Goal: Task Accomplishment & Management: Complete application form

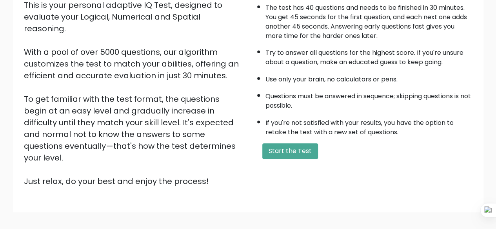
scroll to position [129, 0]
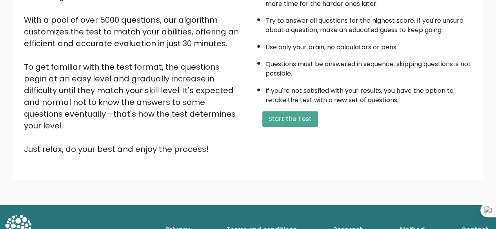
click at [290, 124] on button "Start the Test" at bounding box center [290, 119] width 56 height 16
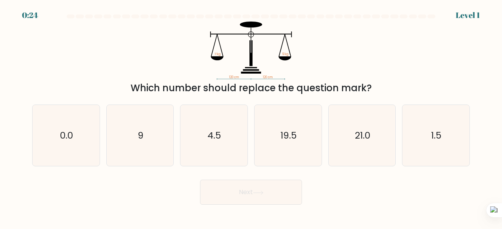
click at [198, 133] on icon "4.5" at bounding box center [214, 136] width 62 height 62
click at [251, 117] on input "c. 4.5" at bounding box center [251, 116] width 0 height 2
radio input "true"
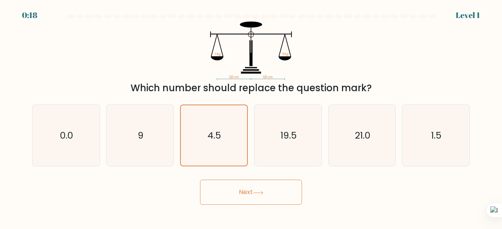
click at [154, 141] on icon "9" at bounding box center [140, 136] width 62 height 62
click at [251, 117] on input "b. 9" at bounding box center [251, 116] width 0 height 2
radio input "true"
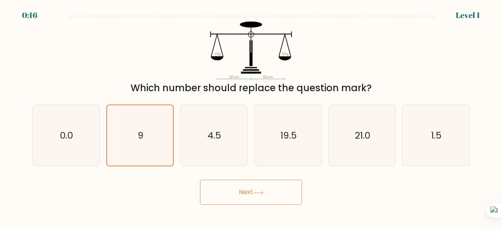
click at [228, 193] on button "Next" at bounding box center [251, 192] width 102 height 25
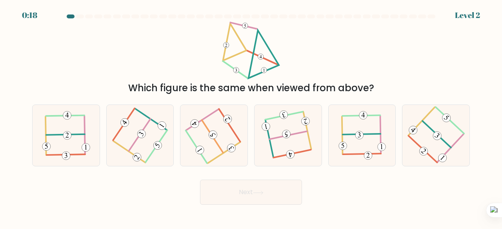
click at [283, 151] on icon at bounding box center [288, 135] width 48 height 49
click at [251, 117] on input "d." at bounding box center [251, 116] width 0 height 2
radio input "true"
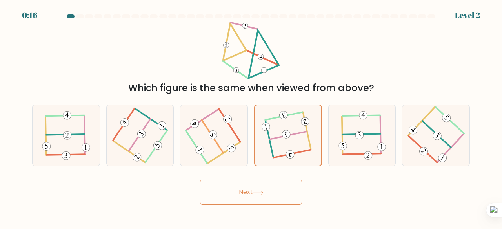
click at [254, 198] on button "Next" at bounding box center [251, 192] width 102 height 25
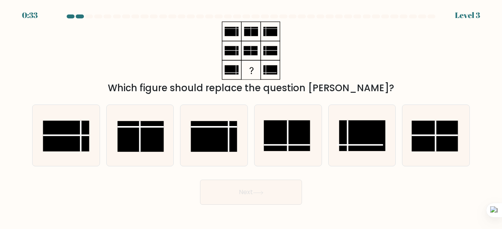
click at [291, 149] on rect at bounding box center [287, 135] width 46 height 31
click at [251, 117] on input "d." at bounding box center [251, 116] width 0 height 2
radio input "true"
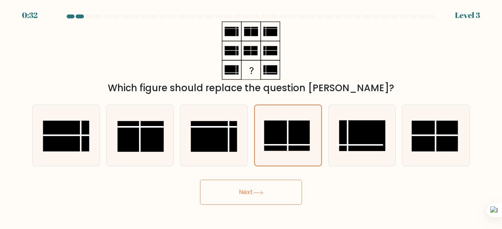
click at [259, 194] on icon at bounding box center [258, 193] width 11 height 4
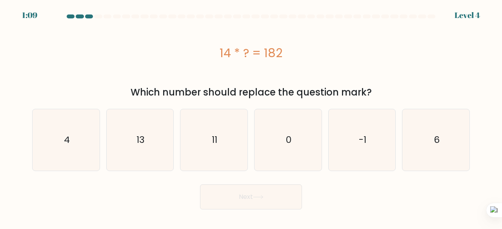
drag, startPoint x: 220, startPoint y: 53, endPoint x: 289, endPoint y: 59, distance: 68.9
click at [289, 59] on div "14 * ? = 182" at bounding box center [251, 53] width 438 height 18
click at [271, 72] on icon at bounding box center [270, 71] width 5 height 5
click at [147, 131] on icon "13" at bounding box center [140, 140] width 62 height 62
click at [251, 117] on input "b. 13" at bounding box center [251, 116] width 0 height 2
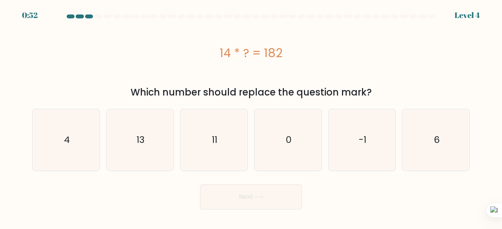
radio input "true"
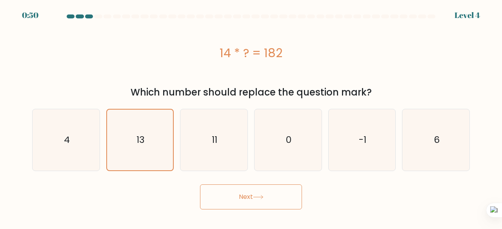
click at [230, 204] on button "Next" at bounding box center [251, 197] width 102 height 25
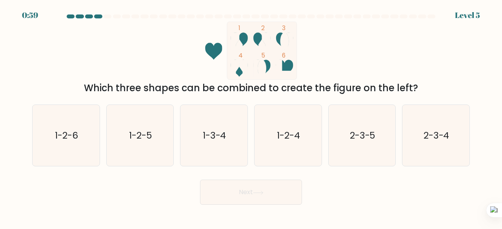
click at [271, 156] on icon "1-2-4" at bounding box center [288, 136] width 62 height 62
click at [251, 117] on input "d. 1-2-4" at bounding box center [251, 116] width 0 height 2
radio input "true"
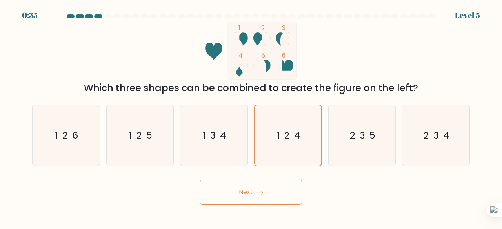
click at [240, 194] on button "Next" at bounding box center [251, 192] width 102 height 25
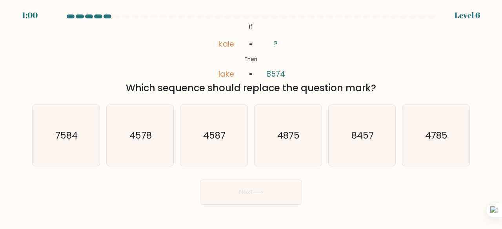
click at [53, 142] on icon "7584" at bounding box center [66, 136] width 62 height 62
click at [251, 117] on input "a. 7584" at bounding box center [251, 116] width 0 height 2
radio input "true"
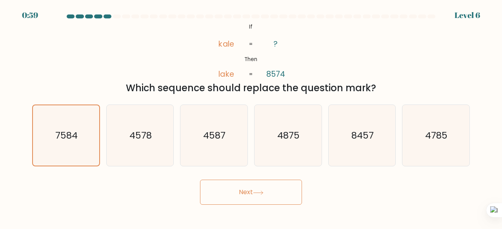
click at [235, 184] on button "Next" at bounding box center [251, 192] width 102 height 25
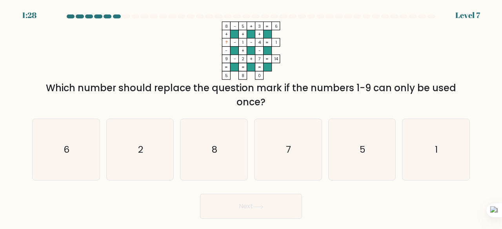
click at [80, 161] on icon "6" at bounding box center [66, 150] width 62 height 62
click at [251, 117] on input "a. 6" at bounding box center [251, 116] width 0 height 2
radio input "true"
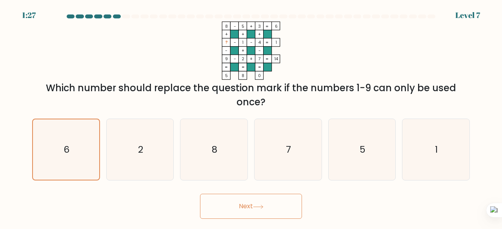
click at [250, 211] on button "Next" at bounding box center [251, 206] width 102 height 25
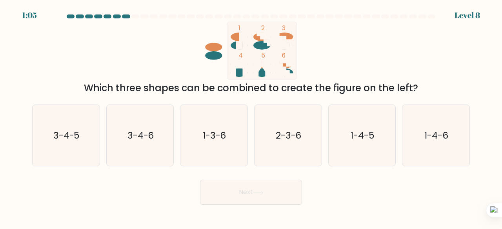
click at [292, 147] on icon "2-3-6" at bounding box center [288, 136] width 62 height 62
click at [251, 117] on input "d. 2-3-6" at bounding box center [251, 116] width 0 height 2
radio input "true"
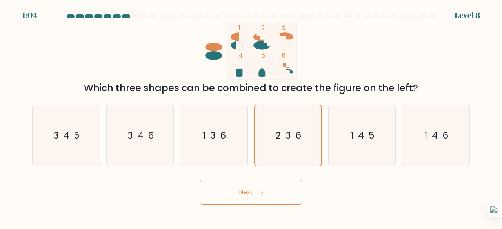
click at [263, 194] on icon at bounding box center [258, 193] width 11 height 4
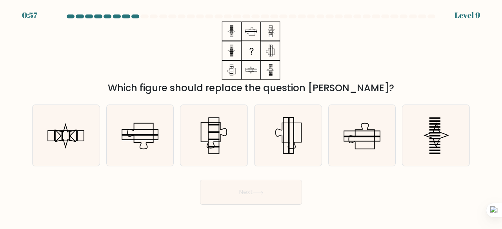
click at [85, 147] on icon at bounding box center [66, 136] width 62 height 62
click at [251, 117] on input "a." at bounding box center [251, 116] width 0 height 2
radio input "true"
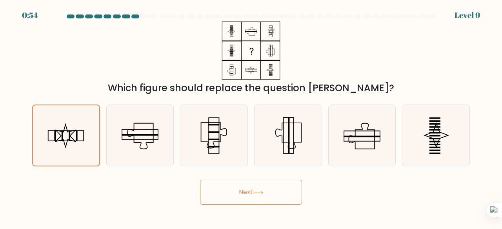
click at [216, 183] on button "Next" at bounding box center [251, 192] width 102 height 25
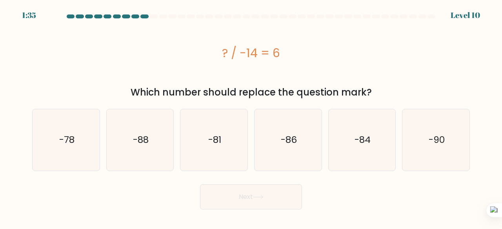
drag, startPoint x: 222, startPoint y: 54, endPoint x: 284, endPoint y: 58, distance: 62.1
click at [284, 58] on div "? / -14 = 6" at bounding box center [251, 53] width 438 height 18
copy div "? / -14 = 6"
click at [345, 131] on icon "-84" at bounding box center [362, 140] width 62 height 62
click at [251, 117] on input "e. -84" at bounding box center [251, 116] width 0 height 2
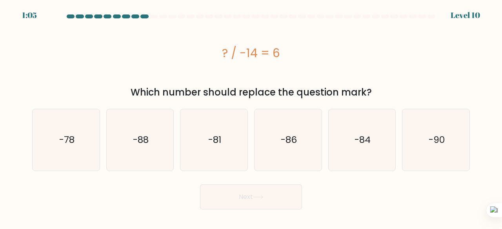
radio input "true"
click at [262, 198] on icon at bounding box center [258, 197] width 11 height 4
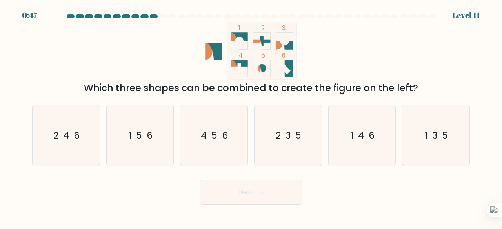
click at [432, 131] on text "1-3-5" at bounding box center [437, 135] width 24 height 13
click at [251, 117] on input "f. 1-3-5" at bounding box center [251, 116] width 0 height 2
radio input "true"
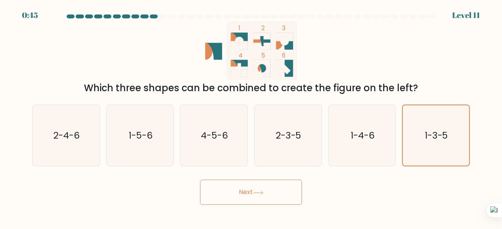
click at [281, 189] on button "Next" at bounding box center [251, 192] width 102 height 25
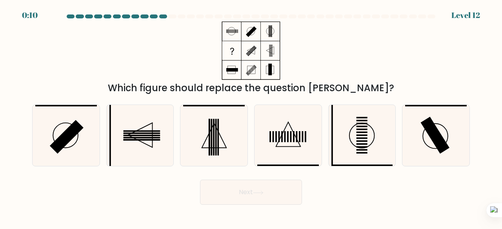
click at [213, 157] on icon at bounding box center [214, 136] width 62 height 62
click at [251, 117] on input "c." at bounding box center [251, 116] width 0 height 2
radio input "true"
click at [272, 146] on icon at bounding box center [288, 136] width 62 height 62
click at [251, 117] on input "d." at bounding box center [251, 116] width 0 height 2
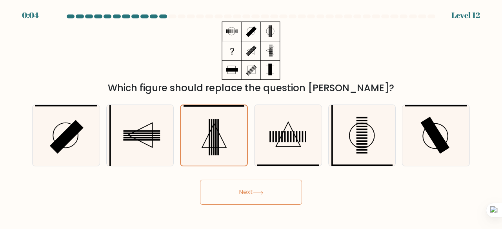
radio input "true"
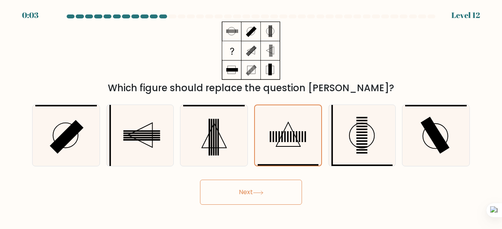
click at [253, 193] on button "Next" at bounding box center [251, 192] width 102 height 25
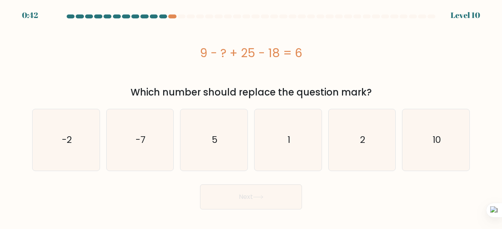
drag, startPoint x: 202, startPoint y: 54, endPoint x: 308, endPoint y: 59, distance: 106.8
click at [308, 59] on div "9 - ? + 25 - 18 = 6" at bounding box center [251, 53] width 438 height 18
click at [273, 57] on div "9 - ? + 25 - 18 = 6" at bounding box center [251, 53] width 438 height 18
drag, startPoint x: 199, startPoint y: 54, endPoint x: 303, endPoint y: 55, distance: 103.5
click at [303, 55] on div "9 - ? + 25 - 18 = 6" at bounding box center [251, 53] width 438 height 18
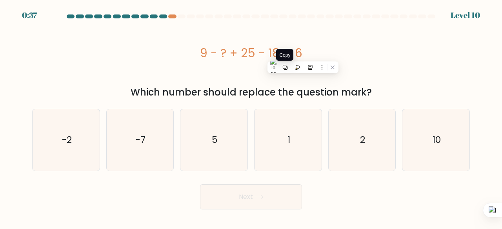
click at [285, 68] on icon at bounding box center [284, 67] width 5 height 5
click at [465, 134] on icon "10" at bounding box center [436, 140] width 62 height 62
click at [251, 117] on input "f. 10" at bounding box center [251, 116] width 0 height 2
radio input "true"
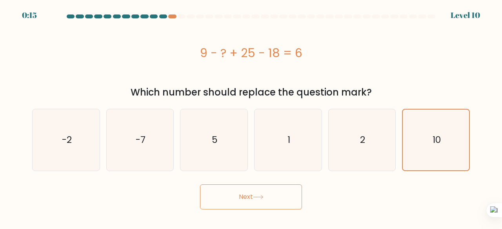
click at [288, 200] on button "Next" at bounding box center [251, 197] width 102 height 25
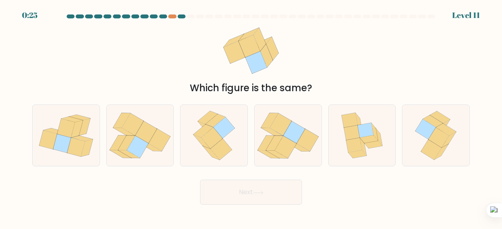
click at [222, 138] on icon at bounding box center [212, 138] width 22 height 21
click at [251, 117] on input "c." at bounding box center [251, 116] width 0 height 2
radio input "true"
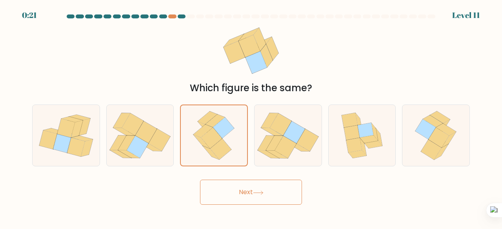
click at [245, 198] on button "Next" at bounding box center [251, 192] width 102 height 25
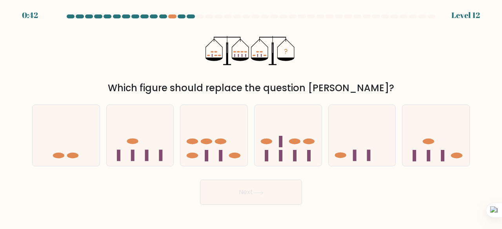
click at [191, 144] on ellipse at bounding box center [192, 142] width 11 height 6
click at [251, 117] on input "c." at bounding box center [251, 116] width 0 height 2
radio input "true"
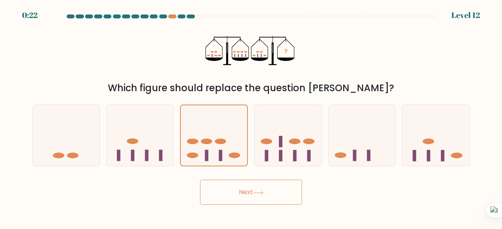
click at [216, 194] on button "Next" at bounding box center [251, 192] width 102 height 25
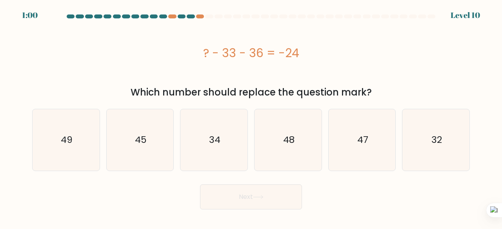
drag, startPoint x: 203, startPoint y: 50, endPoint x: 305, endPoint y: 46, distance: 102.4
click at [305, 46] on div "? - 33 - 36 = -24" at bounding box center [251, 53] width 438 height 18
click at [289, 57] on icon at bounding box center [287, 58] width 5 height 5
click at [163, 137] on icon "45" at bounding box center [140, 140] width 62 height 62
click at [251, 117] on input "b. 45" at bounding box center [251, 116] width 0 height 2
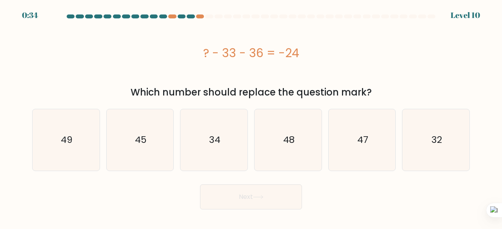
radio input "true"
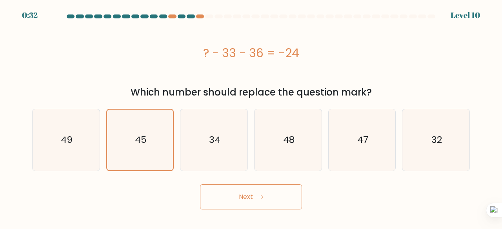
click at [232, 204] on button "Next" at bounding box center [251, 197] width 102 height 25
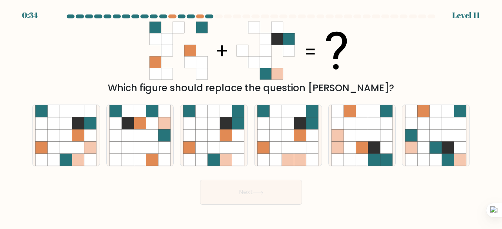
click at [91, 134] on icon at bounding box center [90, 136] width 12 height 12
click at [251, 117] on input "a." at bounding box center [251, 116] width 0 height 2
radio input "true"
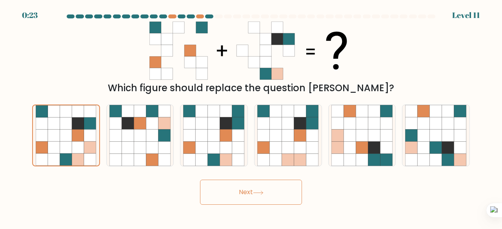
click at [303, 147] on icon at bounding box center [300, 148] width 12 height 12
click at [251, 117] on input "d." at bounding box center [251, 116] width 0 height 2
radio input "true"
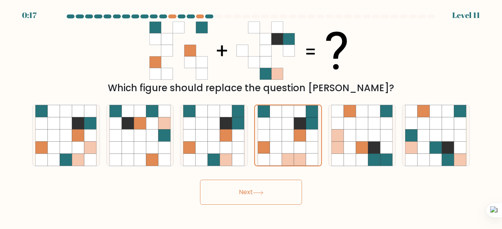
click at [220, 159] on icon at bounding box center [226, 160] width 12 height 12
click at [251, 117] on input "c." at bounding box center [251, 116] width 0 height 2
radio input "true"
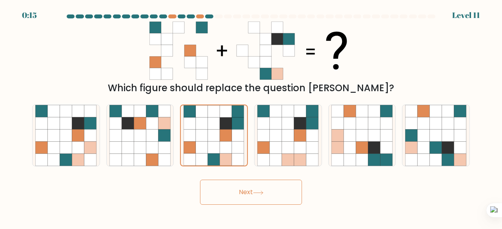
click at [252, 203] on button "Next" at bounding box center [251, 192] width 102 height 25
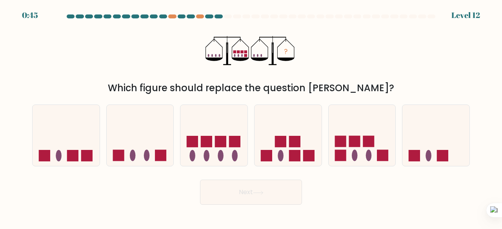
click at [235, 140] on rect at bounding box center [234, 141] width 11 height 11
click at [251, 117] on input "c." at bounding box center [251, 116] width 0 height 2
radio input "true"
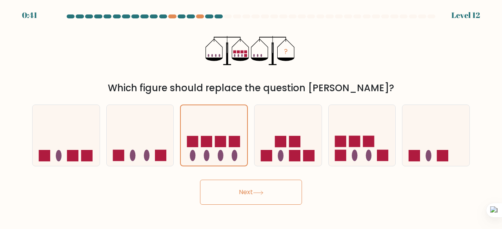
click at [252, 194] on button "Next" at bounding box center [251, 192] width 102 height 25
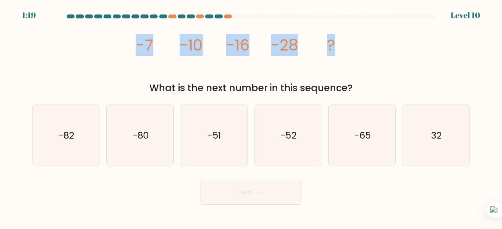
drag, startPoint x: 134, startPoint y: 46, endPoint x: 342, endPoint y: 41, distance: 207.1
click at [342, 41] on icon "image/svg+xml -7 -10 -16 -28 ?" at bounding box center [250, 51] width 233 height 58
click at [323, 55] on icon at bounding box center [324, 53] width 5 height 5
click at [128, 42] on div "image/svg+xml -7 -10 -16 -28 ? What is the next number in this sequence?" at bounding box center [250, 59] width 447 height 74
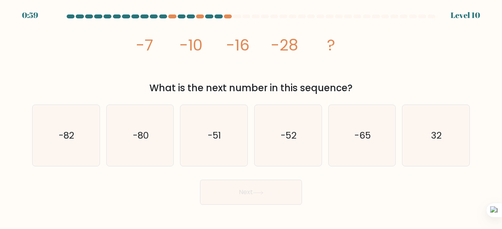
drag, startPoint x: 135, startPoint y: 40, endPoint x: 356, endPoint y: 86, distance: 226.2
click at [356, 86] on div "image/svg+xml -7 -10 -16 -28 ? What is the next number in this sequence?" at bounding box center [250, 59] width 447 height 74
click at [340, 102] on button at bounding box center [339, 98] width 10 height 10
click at [288, 144] on icon "-52" at bounding box center [288, 136] width 62 height 62
click at [251, 117] on input "d. -52" at bounding box center [251, 116] width 0 height 2
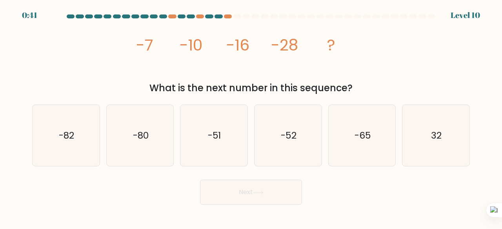
radio input "true"
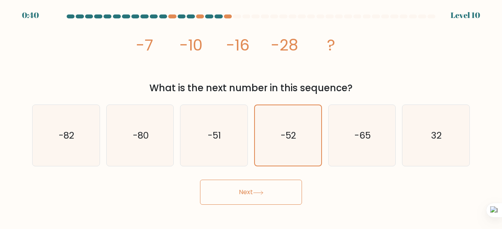
click at [247, 200] on button "Next" at bounding box center [251, 192] width 102 height 25
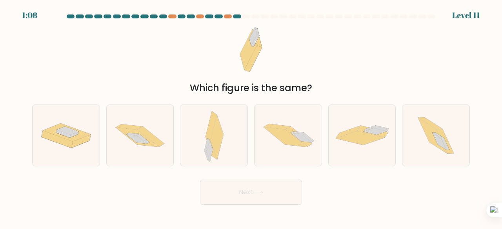
click at [438, 134] on icon at bounding box center [442, 141] width 14 height 17
click at [251, 117] on input "f." at bounding box center [251, 116] width 0 height 2
radio input "true"
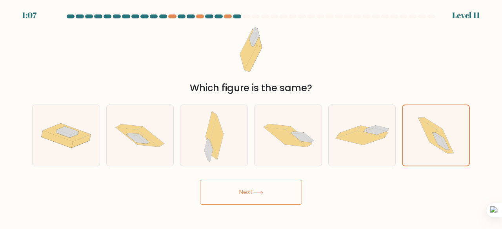
click at [243, 199] on button "Next" at bounding box center [251, 192] width 102 height 25
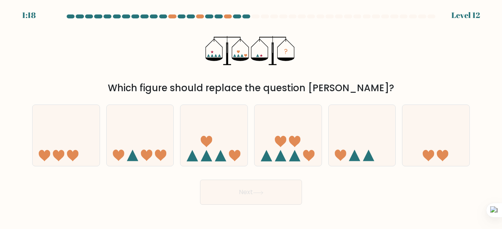
click at [351, 140] on icon at bounding box center [362, 135] width 67 height 55
click at [251, 117] on input "e." at bounding box center [251, 116] width 0 height 2
radio input "true"
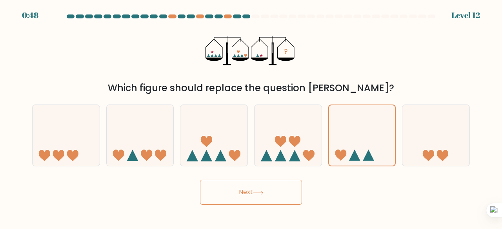
click at [280, 199] on button "Next" at bounding box center [251, 192] width 102 height 25
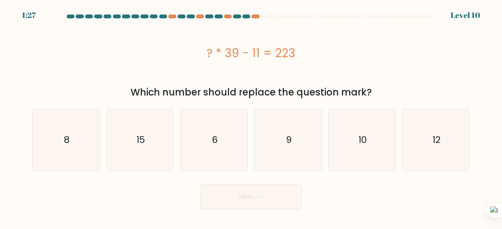
drag, startPoint x: 208, startPoint y: 54, endPoint x: 306, endPoint y: 58, distance: 97.7
click at [306, 58] on div "? * 39 - 11 = 223" at bounding box center [251, 53] width 438 height 18
click at [292, 70] on button at bounding box center [288, 70] width 10 height 10
click at [220, 136] on icon "6" at bounding box center [214, 140] width 62 height 62
click at [251, 117] on input "c. 6" at bounding box center [251, 116] width 0 height 2
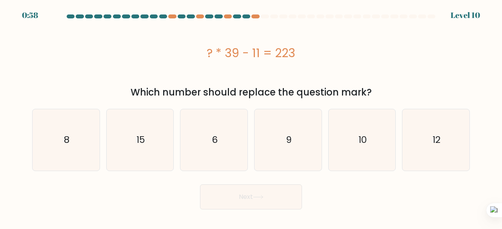
radio input "true"
click at [238, 203] on button "Next" at bounding box center [251, 197] width 102 height 25
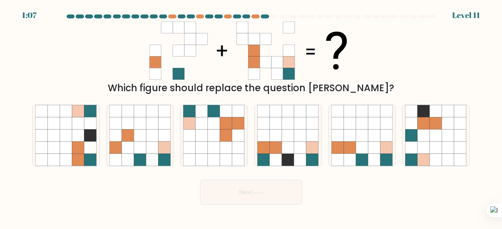
click at [373, 129] on icon at bounding box center [374, 123] width 12 height 12
click at [251, 117] on input "e." at bounding box center [251, 116] width 0 height 2
radio input "true"
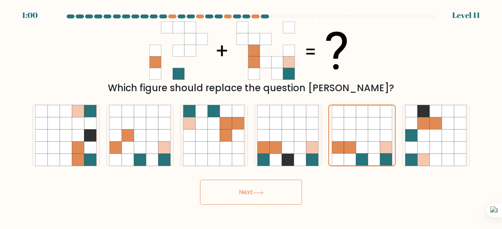
click at [274, 199] on button "Next" at bounding box center [251, 192] width 102 height 25
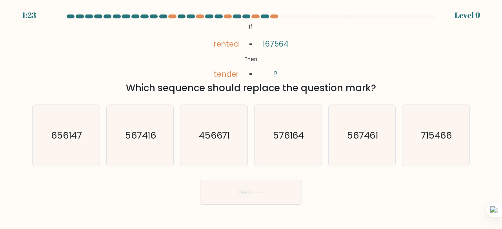
click at [367, 137] on text "567461" at bounding box center [362, 135] width 31 height 13
click at [251, 117] on input "e. 567461" at bounding box center [251, 116] width 0 height 2
radio input "true"
click at [268, 196] on button "Next" at bounding box center [251, 192] width 102 height 25
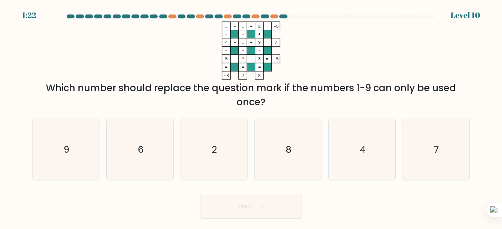
click at [424, 158] on icon "7" at bounding box center [436, 150] width 62 height 62
click at [251, 117] on input "f. 7" at bounding box center [251, 116] width 0 height 2
radio input "true"
click at [273, 211] on button "Next" at bounding box center [251, 206] width 102 height 25
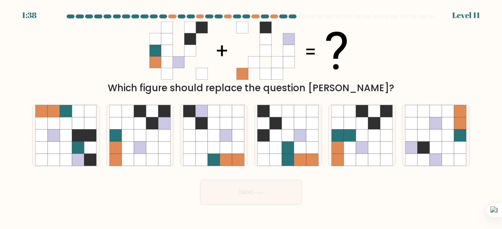
click at [339, 158] on icon at bounding box center [337, 160] width 12 height 12
click at [251, 117] on input "e." at bounding box center [251, 116] width 0 height 2
radio input "true"
click at [137, 155] on icon at bounding box center [140, 160] width 12 height 12
click at [251, 117] on input "b." at bounding box center [251, 116] width 0 height 2
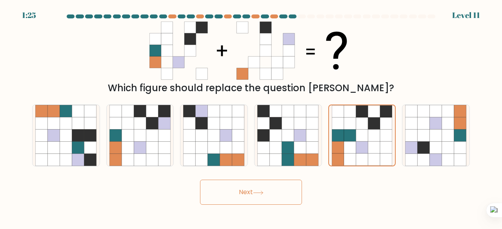
radio input "true"
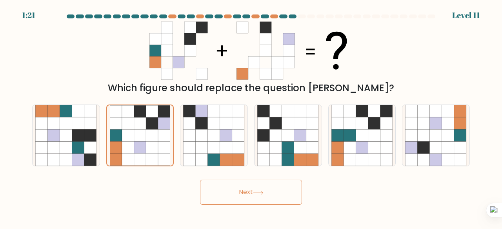
click at [249, 196] on button "Next" at bounding box center [251, 192] width 102 height 25
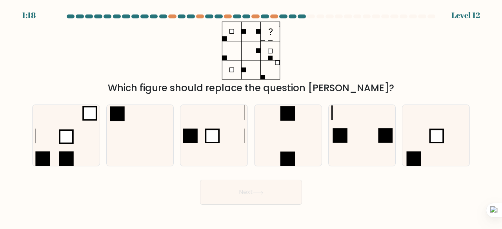
drag, startPoint x: 215, startPoint y: 24, endPoint x: 274, endPoint y: 68, distance: 73.7
click at [274, 68] on icon at bounding box center [251, 51] width 99 height 58
drag, startPoint x: 213, startPoint y: 38, endPoint x: 283, endPoint y: 50, distance: 71.6
click at [283, 50] on icon at bounding box center [251, 51] width 99 height 58
drag, startPoint x: 212, startPoint y: 31, endPoint x: 361, endPoint y: 79, distance: 156.4
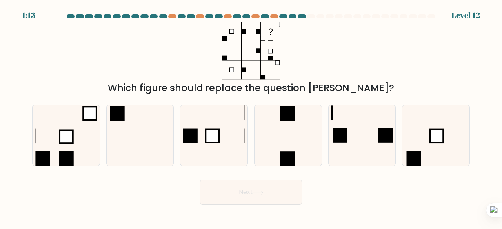
click at [361, 79] on div "Which figure should replace the question mark?" at bounding box center [250, 59] width 447 height 74
click at [178, 143] on div "c." at bounding box center [214, 136] width 74 height 62
click at [139, 147] on icon at bounding box center [140, 136] width 62 height 62
click at [251, 117] on input "b." at bounding box center [251, 116] width 0 height 2
radio input "true"
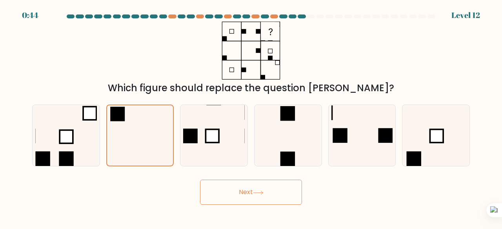
click at [217, 187] on button "Next" at bounding box center [251, 192] width 102 height 25
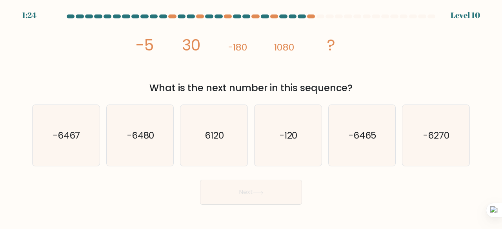
drag, startPoint x: 135, startPoint y: 41, endPoint x: 354, endPoint y: 85, distance: 223.2
click at [354, 85] on div "image/svg+xml -5 30 -180 1080 ? What is the next number in this sequence?" at bounding box center [250, 59] width 447 height 74
click at [332, 95] on button at bounding box center [336, 97] width 10 height 10
click at [142, 131] on text "-6480" at bounding box center [140, 135] width 27 height 13
click at [251, 117] on input "b. -6480" at bounding box center [251, 116] width 0 height 2
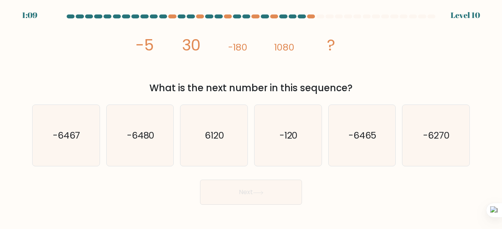
radio input "true"
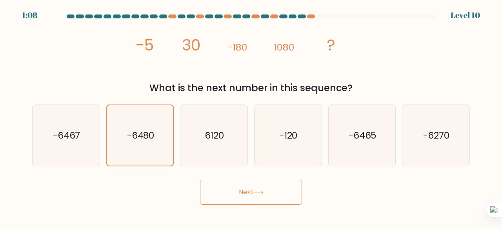
click at [251, 193] on button "Next" at bounding box center [251, 192] width 102 height 25
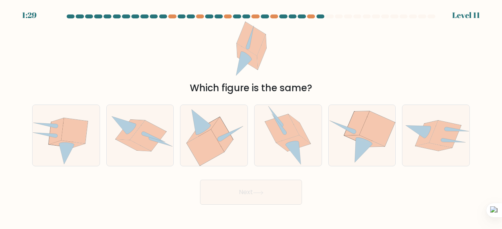
click at [367, 125] on icon at bounding box center [377, 128] width 36 height 35
click at [251, 117] on input "e." at bounding box center [251, 116] width 0 height 2
radio input "true"
click at [263, 196] on button "Next" at bounding box center [251, 192] width 102 height 25
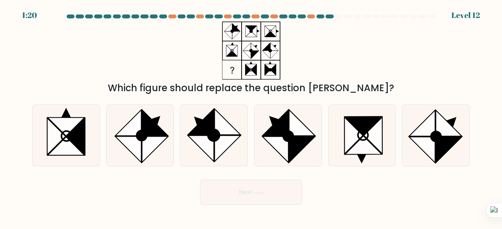
click at [284, 136] on circle at bounding box center [288, 136] width 14 height 14
click at [251, 117] on input "d." at bounding box center [251, 116] width 0 height 2
radio input "true"
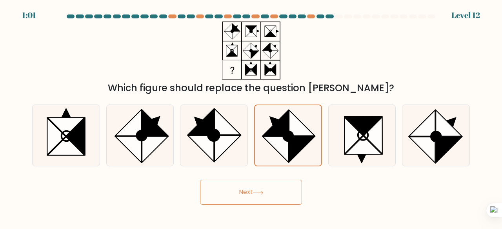
click at [259, 189] on button "Next" at bounding box center [251, 192] width 102 height 25
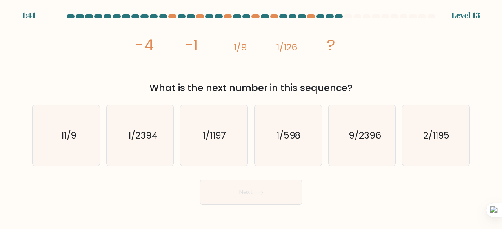
drag, startPoint x: 136, startPoint y: 44, endPoint x: 352, endPoint y: 91, distance: 221.2
click at [352, 91] on div "image/svg+xml -4 -1 -1/9 -1/126 ? What is the next number in this sequence?" at bounding box center [250, 59] width 447 height 74
click at [334, 102] on icon at bounding box center [333, 103] width 5 height 5
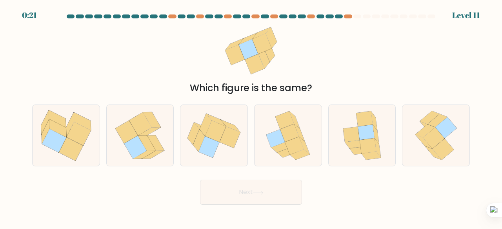
click at [360, 149] on icon at bounding box center [358, 151] width 19 height 8
click at [251, 117] on input "e." at bounding box center [251, 116] width 0 height 2
radio input "true"
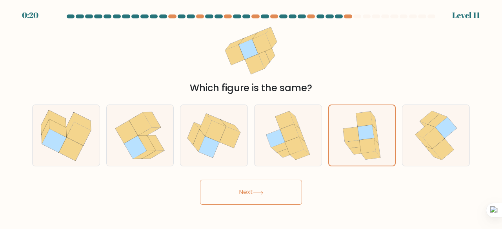
click at [271, 200] on button "Next" at bounding box center [251, 192] width 102 height 25
click at [256, 190] on button "Next" at bounding box center [251, 192] width 102 height 25
click at [352, 120] on icon at bounding box center [362, 135] width 50 height 61
click at [251, 117] on input "e." at bounding box center [251, 116] width 0 height 2
click at [255, 198] on button "Next" at bounding box center [251, 192] width 102 height 25
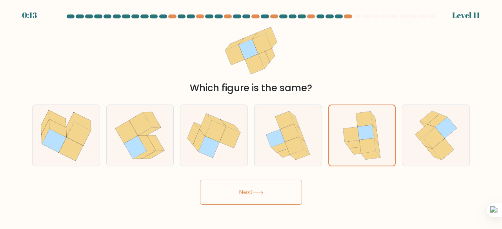
click at [255, 198] on button "Next" at bounding box center [251, 192] width 102 height 25
click at [219, 185] on button "Next" at bounding box center [251, 192] width 102 height 25
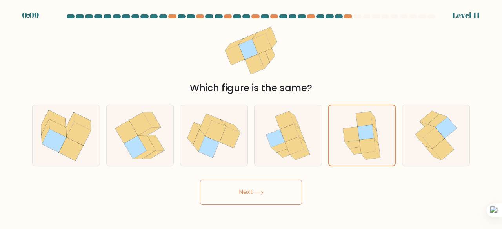
click at [219, 185] on button "Next" at bounding box center [251, 192] width 102 height 25
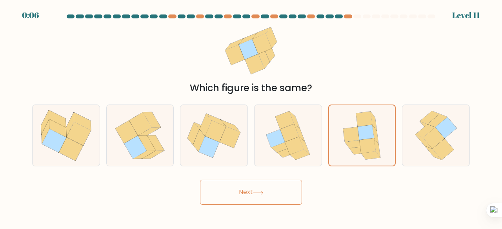
click at [219, 185] on button "Next" at bounding box center [251, 192] width 102 height 25
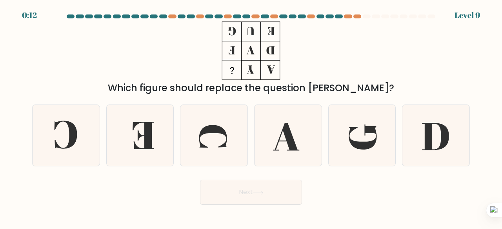
click at [160, 127] on icon at bounding box center [140, 136] width 62 height 62
click at [251, 117] on input "b." at bounding box center [251, 116] width 0 height 2
radio input "true"
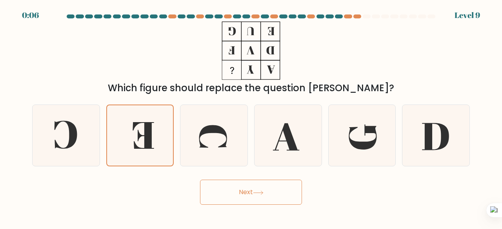
click at [238, 191] on button "Next" at bounding box center [251, 192] width 102 height 25
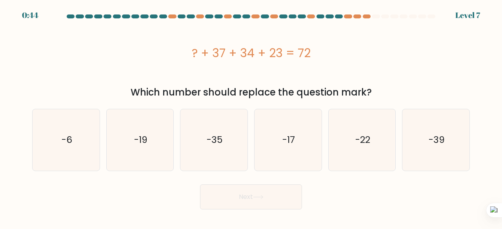
drag, startPoint x: 191, startPoint y: 54, endPoint x: 369, endPoint y: 92, distance: 181.9
click at [369, 92] on div "? + 37 + 34 + 23 = 72 Which number should replace the question mark?" at bounding box center [250, 61] width 447 height 78
click at [352, 98] on button at bounding box center [351, 103] width 10 height 10
click at [358, 132] on icon "-22" at bounding box center [362, 140] width 62 height 62
click at [251, 117] on input "e. -22" at bounding box center [251, 116] width 0 height 2
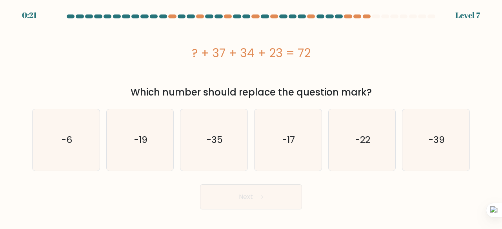
radio input "true"
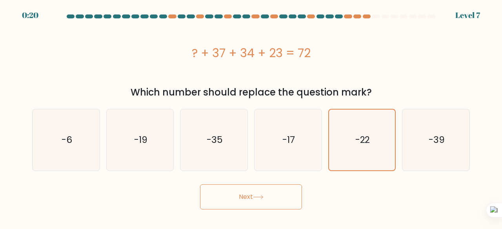
click at [260, 198] on icon at bounding box center [258, 197] width 11 height 4
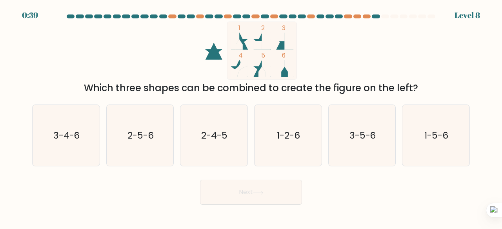
click at [290, 126] on icon "1-2-6" at bounding box center [288, 136] width 62 height 62
click at [251, 117] on input "d. 1-2-6" at bounding box center [251, 116] width 0 height 2
radio input "true"
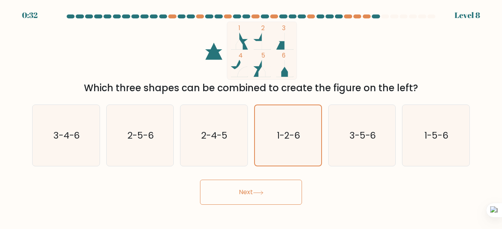
click at [454, 137] on icon "1-5-6" at bounding box center [436, 136] width 62 height 62
click at [251, 117] on input "f. 1-5-6" at bounding box center [251, 116] width 0 height 2
radio input "true"
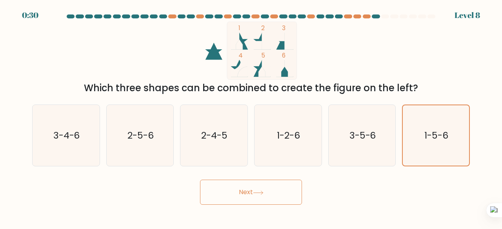
click at [256, 198] on button "Next" at bounding box center [251, 192] width 102 height 25
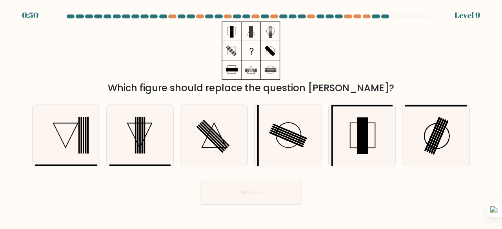
click at [122, 146] on icon at bounding box center [140, 136] width 62 height 62
click at [251, 117] on input "b." at bounding box center [251, 116] width 0 height 2
radio input "true"
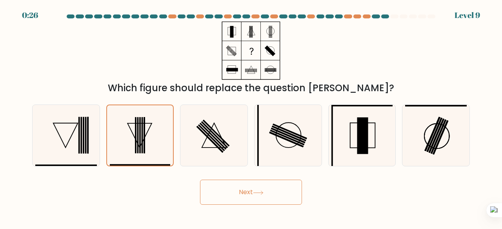
click at [198, 141] on icon at bounding box center [214, 136] width 62 height 62
click at [251, 117] on input "c." at bounding box center [251, 116] width 0 height 2
radio input "true"
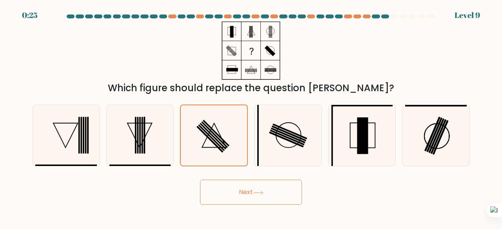
click at [245, 197] on button "Next" at bounding box center [251, 192] width 102 height 25
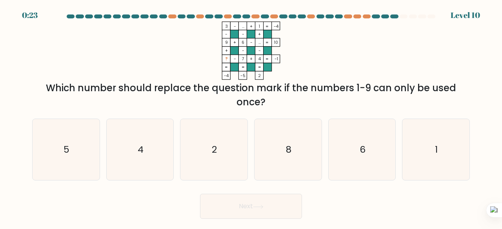
click at [156, 147] on icon "4" at bounding box center [140, 150] width 62 height 62
click at [251, 117] on input "b. 4" at bounding box center [251, 116] width 0 height 2
radio input "true"
click at [245, 208] on button "Next" at bounding box center [251, 206] width 102 height 25
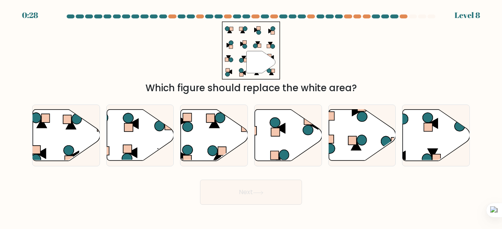
click at [307, 116] on icon at bounding box center [287, 135] width 67 height 52
click at [251, 116] on input "d." at bounding box center [251, 116] width 0 height 2
radio input "true"
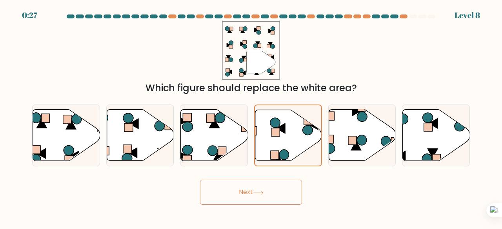
click at [268, 196] on button "Next" at bounding box center [251, 192] width 102 height 25
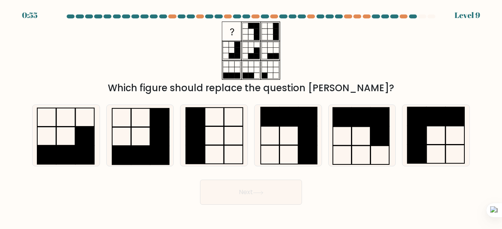
click at [280, 123] on rect at bounding box center [289, 116] width 18 height 19
click at [251, 117] on input "d." at bounding box center [251, 116] width 0 height 2
radio input "true"
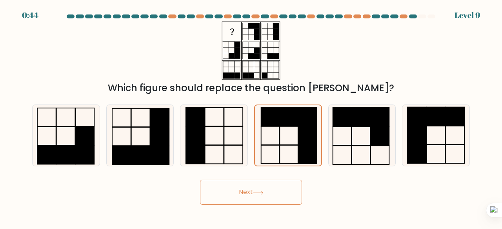
click at [263, 194] on icon at bounding box center [258, 193] width 11 height 4
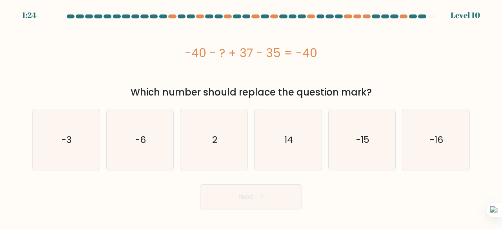
drag, startPoint x: 187, startPoint y: 48, endPoint x: 374, endPoint y: 93, distance: 192.2
click at [374, 93] on div "-40 - ? + 37 - 35 = -40 Which number should replace the question mark?" at bounding box center [250, 61] width 447 height 78
click at [355, 104] on icon at bounding box center [355, 104] width 5 height 5
click at [215, 131] on icon "2" at bounding box center [214, 140] width 62 height 62
click at [251, 117] on input "c. 2" at bounding box center [251, 116] width 0 height 2
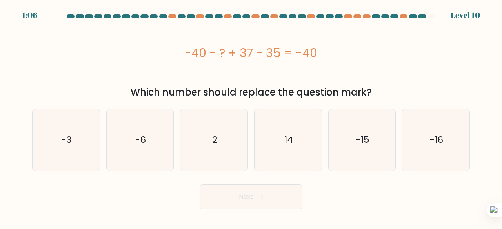
radio input "true"
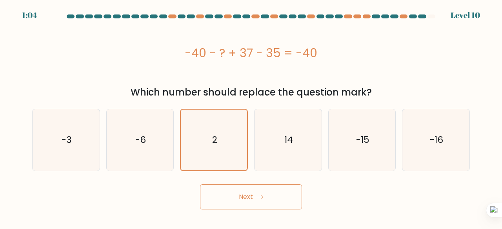
click at [250, 201] on button "Next" at bounding box center [251, 197] width 102 height 25
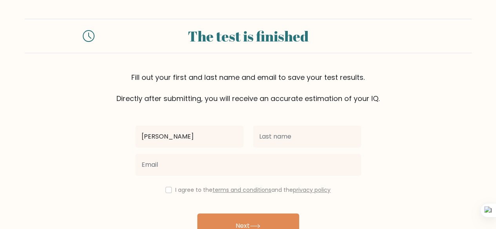
type input "nathan"
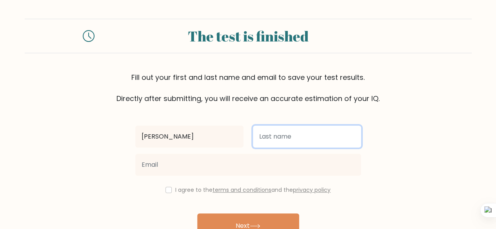
click at [303, 142] on input "text" at bounding box center [307, 137] width 108 height 22
type input "mike-osaro"
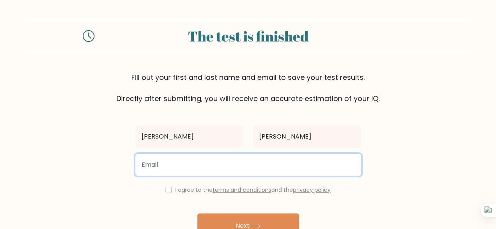
click at [242, 173] on input "email" at bounding box center [248, 165] width 226 height 22
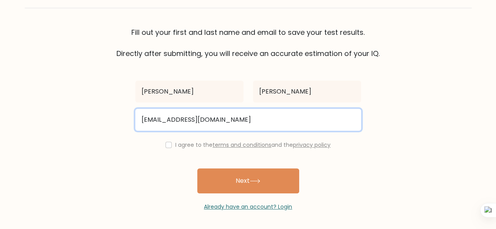
type input "nmikeosaro@gmail.com"
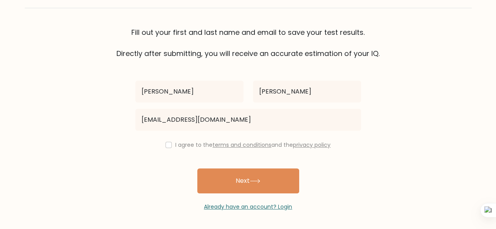
click at [170, 148] on div "I agree to the terms and conditions and the privacy policy" at bounding box center [248, 144] width 235 height 9
click at [168, 147] on input "checkbox" at bounding box center [168, 145] width 6 height 6
checkbox input "true"
click at [224, 177] on button "Next" at bounding box center [248, 181] width 102 height 25
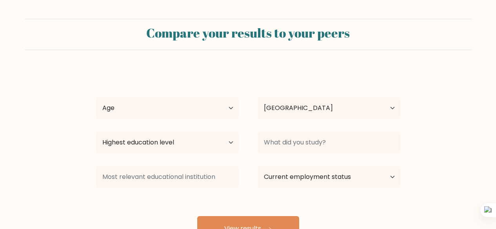
select select "NG"
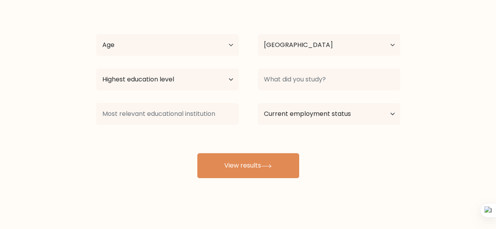
scroll to position [64, 0]
click at [276, 168] on button "View results" at bounding box center [248, 165] width 102 height 25
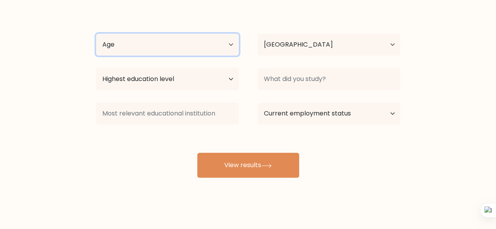
click at [187, 41] on select "Age Under [DEMOGRAPHIC_DATA] [DEMOGRAPHIC_DATA] [DEMOGRAPHIC_DATA] [DEMOGRAPHIC…" at bounding box center [167, 45] width 143 height 22
select select "18_24"
click at [96, 34] on select "Age Under [DEMOGRAPHIC_DATA] [DEMOGRAPHIC_DATA] [DEMOGRAPHIC_DATA] [DEMOGRAPHIC…" at bounding box center [167, 45] width 143 height 22
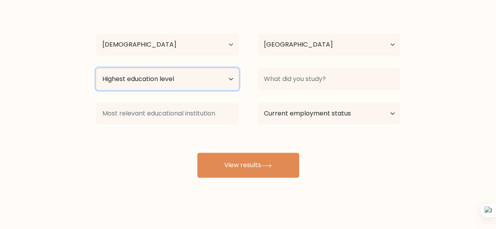
click at [207, 76] on select "Highest education level No schooling Primary Lower Secondary Upper Secondary Oc…" at bounding box center [167, 79] width 143 height 22
select select "bachelors_degree"
click at [96, 68] on select "Highest education level No schooling Primary Lower Secondary Upper Secondary Oc…" at bounding box center [167, 79] width 143 height 22
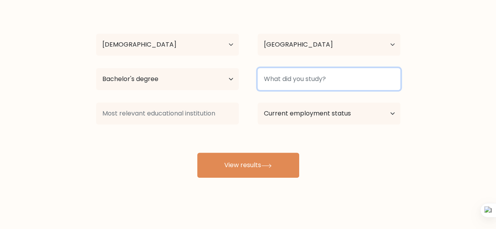
click at [281, 73] on input at bounding box center [329, 79] width 143 height 22
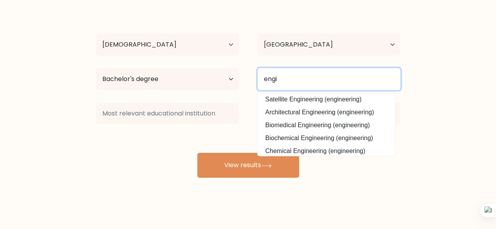
scroll to position [71, 0]
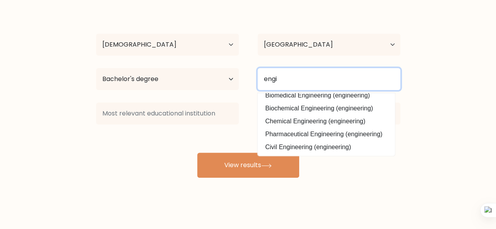
type input "engi"
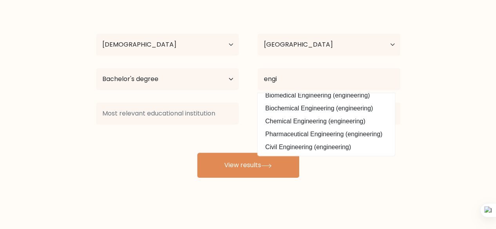
click at [354, 125] on div "[PERSON_NAME] Age Under [DEMOGRAPHIC_DATA] [DEMOGRAPHIC_DATA] [DEMOGRAPHIC_DATA…" at bounding box center [248, 91] width 314 height 173
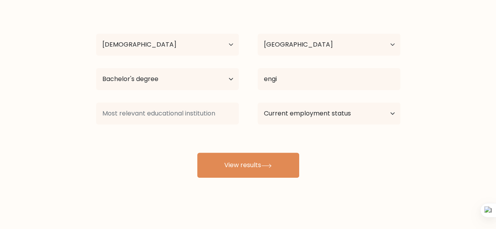
click at [271, 158] on button "View results" at bounding box center [248, 165] width 102 height 25
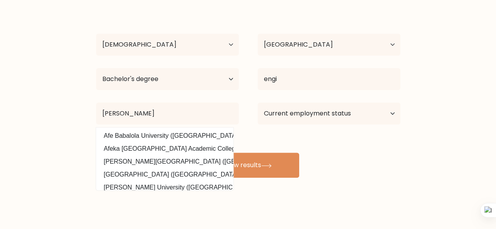
click at [175, 134] on div "nathan mike-osaro Age Under 18 years old 18-24 years old 25-34 years old 35-44 …" at bounding box center [248, 91] width 314 height 173
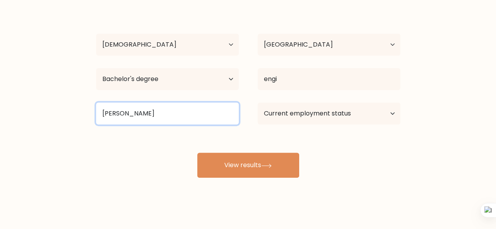
click at [160, 123] on input "afe baba" at bounding box center [167, 114] width 143 height 22
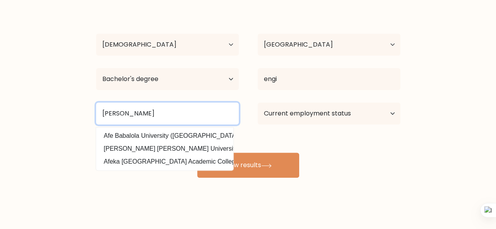
type input "afe babalola"
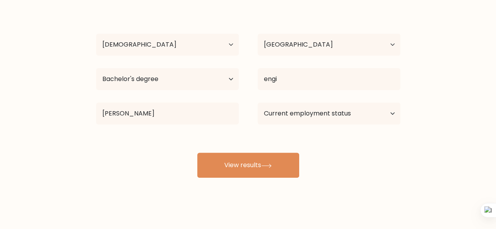
click at [147, 136] on div "nathan mike-osaro Age Under 18 years old 18-24 years old 25-34 years old 35-44 …" at bounding box center [248, 91] width 314 height 173
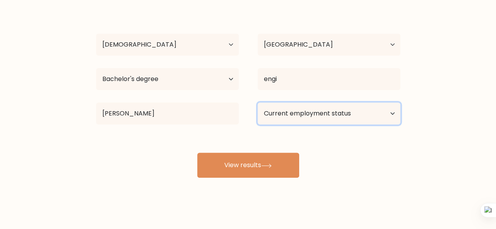
click at [324, 113] on select "Current employment status Employed Student Retired Other / prefer not to answer" at bounding box center [329, 114] width 143 height 22
select select "other"
click at [258, 103] on select "Current employment status Employed Student Retired Other / prefer not to answer" at bounding box center [329, 114] width 143 height 22
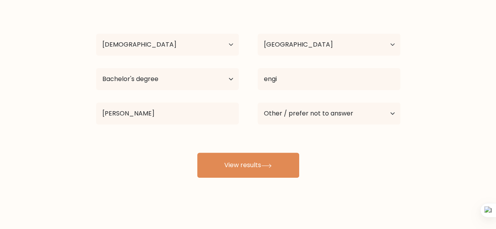
click at [267, 173] on button "View results" at bounding box center [248, 165] width 102 height 25
